Goal: Task Accomplishment & Management: Use online tool/utility

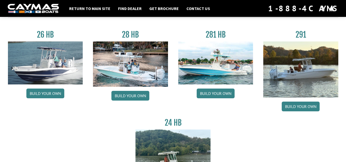
scroll to position [32, 0]
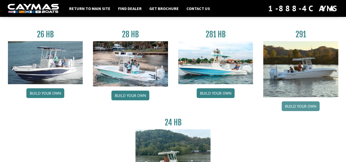
click at [298, 107] on link "Build your own" at bounding box center [301, 107] width 38 height 10
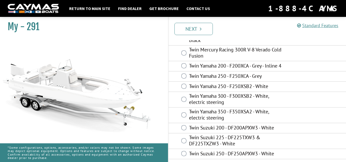
scroll to position [59, 0]
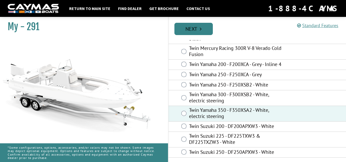
click at [206, 32] on link "Next" at bounding box center [194, 29] width 38 height 12
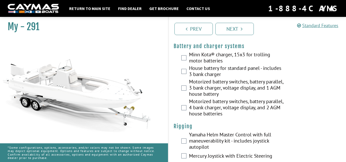
scroll to position [116, 0]
click at [178, 106] on div "Motorized battery switches, battery parallel, 4 bank charger, voltage display, …" at bounding box center [258, 108] width 178 height 20
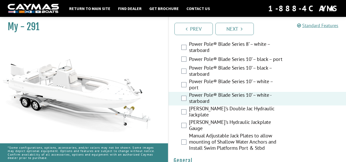
scroll to position [285, 0]
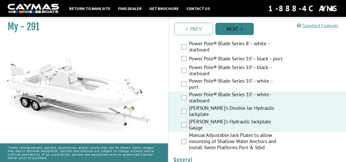
click at [240, 29] on link "Next" at bounding box center [235, 29] width 38 height 12
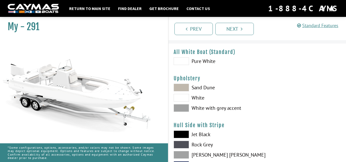
scroll to position [24, 0]
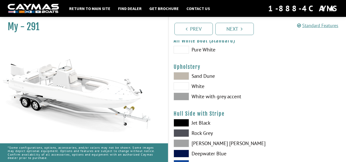
click at [185, 86] on span at bounding box center [181, 87] width 15 height 8
click at [182, 98] on span at bounding box center [181, 97] width 15 height 8
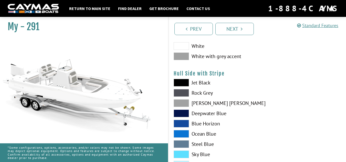
scroll to position [64, 0]
click at [180, 119] on div "Jet Black Rock Grey Dove Gray Deepwater Blue Blue Horizon Ocean Blue" at bounding box center [213, 135] width 89 height 113
click at [183, 111] on span at bounding box center [181, 114] width 15 height 8
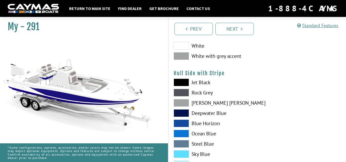
click at [184, 103] on span at bounding box center [181, 103] width 15 height 8
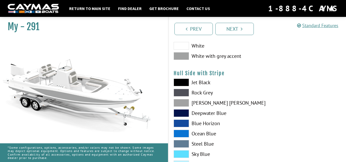
click at [181, 133] on span at bounding box center [181, 134] width 15 height 8
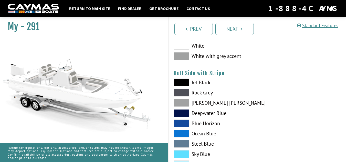
click at [181, 133] on span at bounding box center [181, 134] width 15 height 8
click at [183, 146] on span at bounding box center [181, 144] width 15 height 8
click at [183, 143] on span at bounding box center [181, 144] width 15 height 8
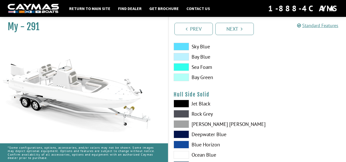
scroll to position [172, 0]
click at [179, 122] on span at bounding box center [181, 124] width 15 height 8
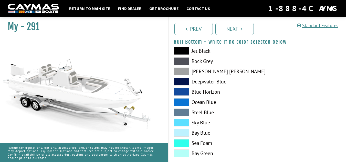
scroll to position [353, 0]
click at [181, 74] on span at bounding box center [181, 72] width 15 height 8
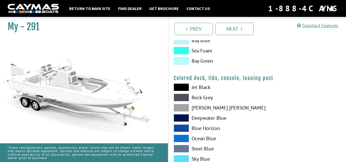
scroll to position [576, 0]
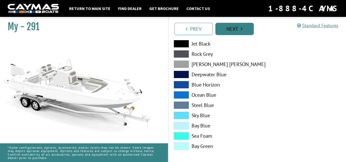
click at [234, 30] on link "Next" at bounding box center [235, 29] width 38 height 12
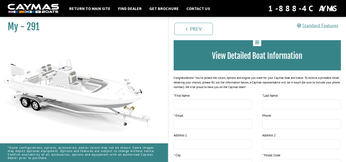
scroll to position [123, 0]
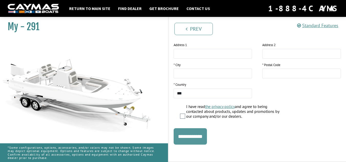
click at [187, 136] on input "**********" at bounding box center [190, 136] width 33 height 16
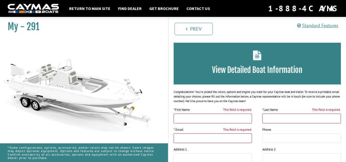
scroll to position [0, 0]
